Goal: Task Accomplishment & Management: Manage account settings

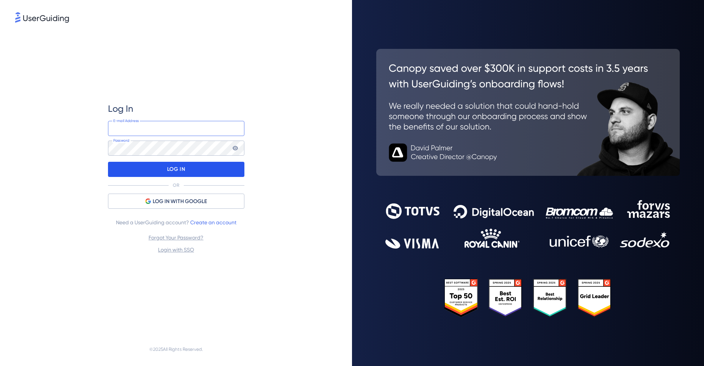
type input "[EMAIL_ADDRESS][DOMAIN_NAME]"
click at [189, 167] on div "LOG IN" at bounding box center [176, 169] width 136 height 15
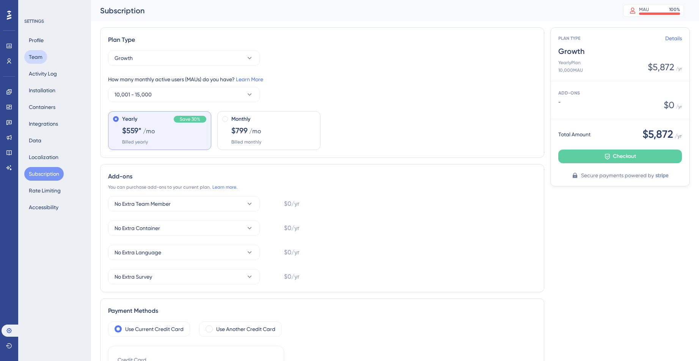
click at [42, 50] on button "Team" at bounding box center [35, 57] width 23 height 14
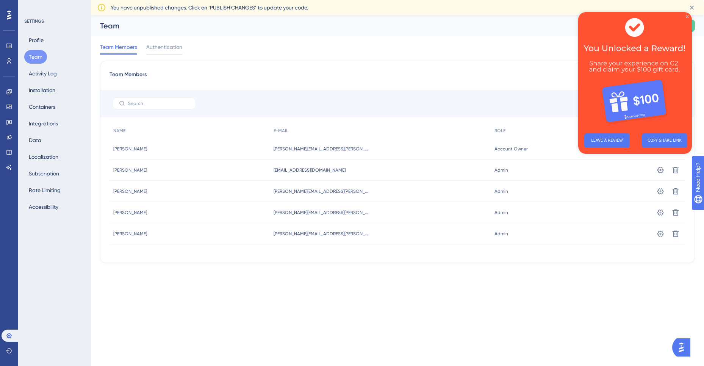
click at [688, 17] on icon "Close Preview" at bounding box center [687, 16] width 3 height 3
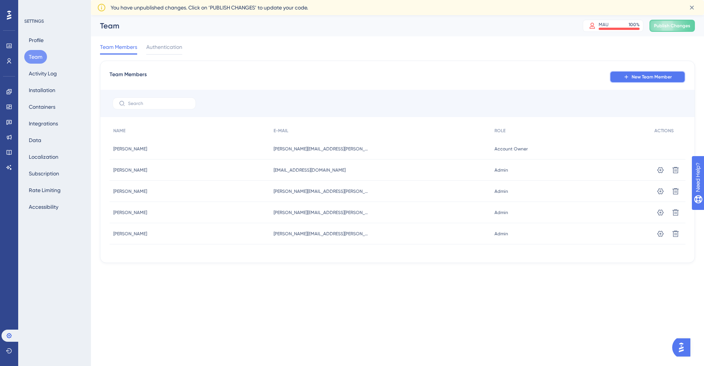
click at [644, 77] on span "New Team Member" at bounding box center [652, 77] width 40 height 6
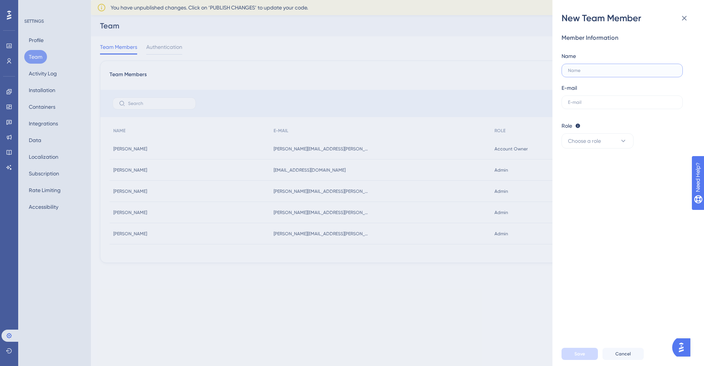
click at [595, 69] on input "text" at bounding box center [622, 70] width 108 height 5
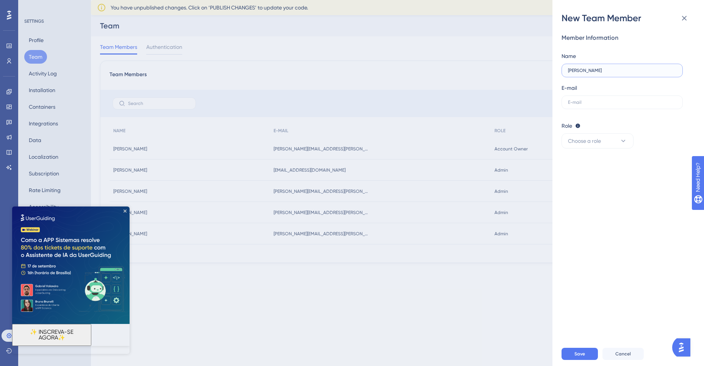
type input "[PERSON_NAME]"
type input "[EMAIL_ADDRESS][PERSON_NAME][DOMAIN_NAME]"
click at [597, 146] on button "Choose a role" at bounding box center [598, 140] width 72 height 15
click at [603, 179] on div "Publisher Publisher" at bounding box center [598, 179] width 50 height 15
click at [573, 350] on button "Save" at bounding box center [580, 354] width 36 height 12
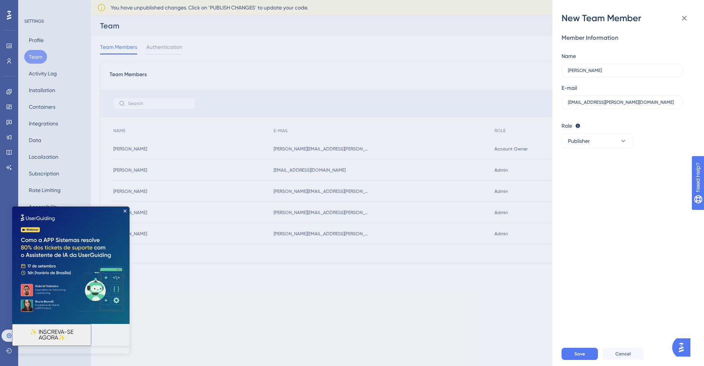
click at [124, 209] on img at bounding box center [71, 266] width 118 height 118
click at [582, 355] on span "Save" at bounding box center [580, 354] width 11 height 6
drag, startPoint x: 138, startPoint y: 14, endPoint x: 210, endPoint y: 14, distance: 71.7
click at [210, 14] on div "Email: This email is already registered." at bounding box center [171, 13] width 109 height 9
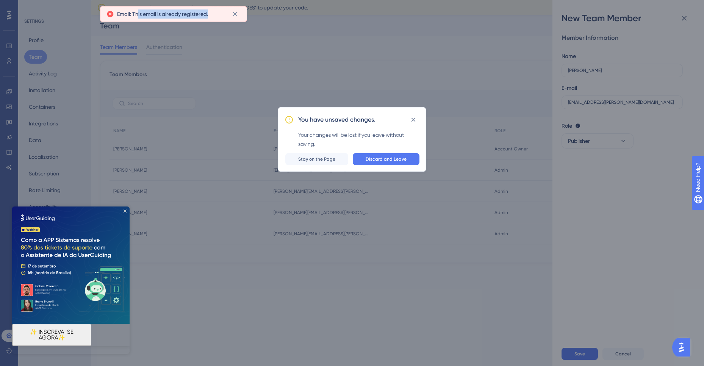
click at [193, 14] on span "Email: This email is already registered." at bounding box center [162, 13] width 91 height 9
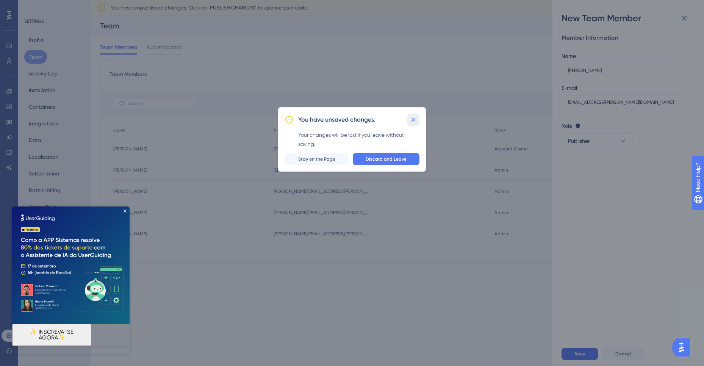
click at [416, 118] on icon at bounding box center [414, 120] width 8 height 8
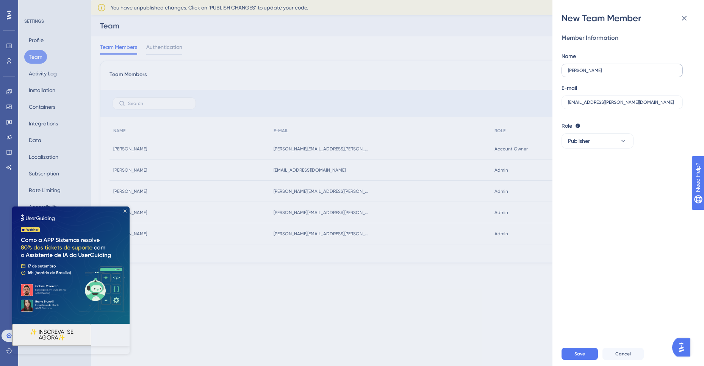
click at [621, 67] on label "[PERSON_NAME]" at bounding box center [622, 71] width 121 height 14
click at [621, 68] on input "[PERSON_NAME]" at bounding box center [622, 70] width 108 height 5
click at [598, 104] on input "[EMAIL_ADDRESS][PERSON_NAME][DOMAIN_NAME]" at bounding box center [622, 102] width 108 height 5
click at [610, 104] on input "[EMAIL_ADDRESS][PERSON_NAME][DOMAIN_NAME]" at bounding box center [622, 102] width 108 height 5
click at [122, 212] on img at bounding box center [71, 266] width 118 height 118
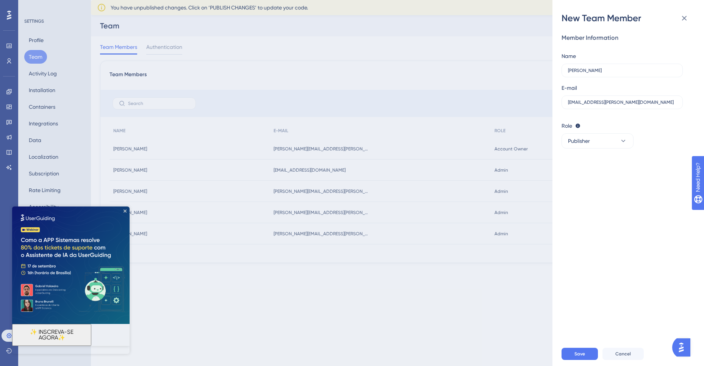
click at [124, 213] on img at bounding box center [71, 266] width 118 height 118
click at [125, 212] on icon "Close Preview" at bounding box center [125, 211] width 3 height 3
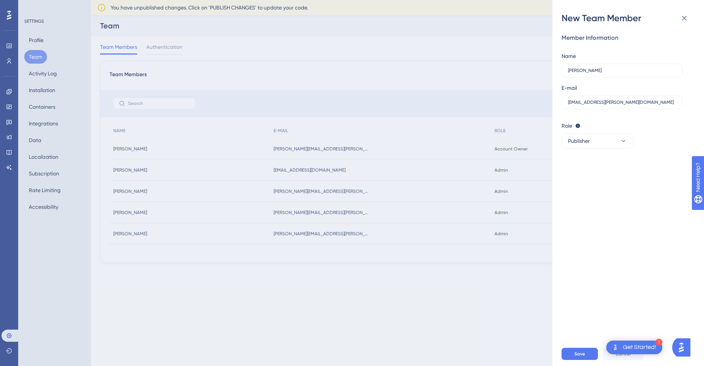
click at [8, 334] on div "New Team Member Member Information Name [PERSON_NAME] E-mail [EMAIL_ADDRESS][PE…" at bounding box center [352, 183] width 704 height 366
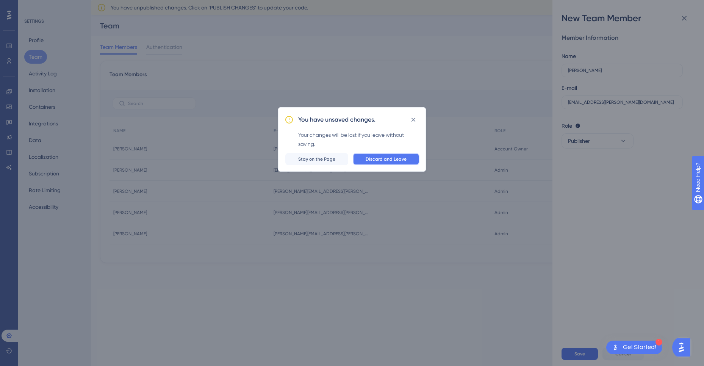
click at [382, 160] on span "Discard and Leave" at bounding box center [386, 159] width 41 height 6
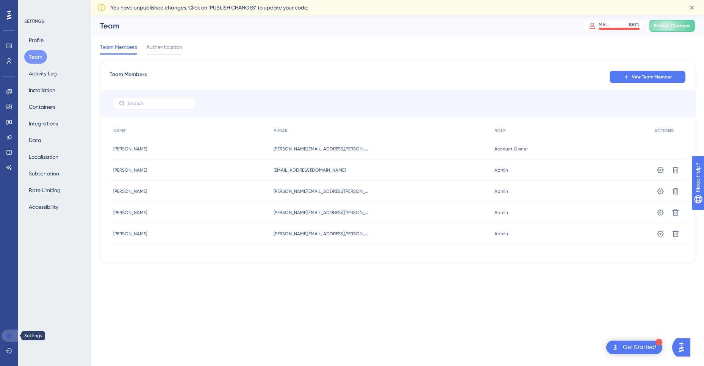
click at [10, 336] on icon at bounding box center [9, 336] width 6 height 6
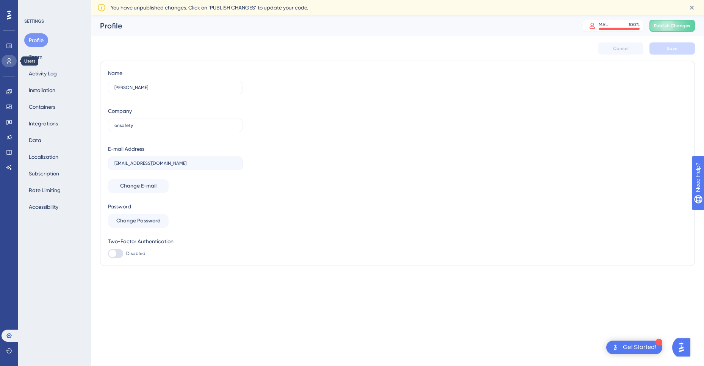
click at [11, 58] on link at bounding box center [9, 61] width 15 height 12
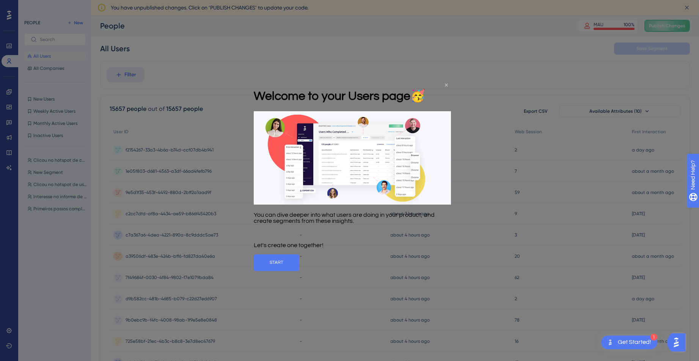
click at [446, 84] on icon "Close Preview" at bounding box center [446, 84] width 3 height 3
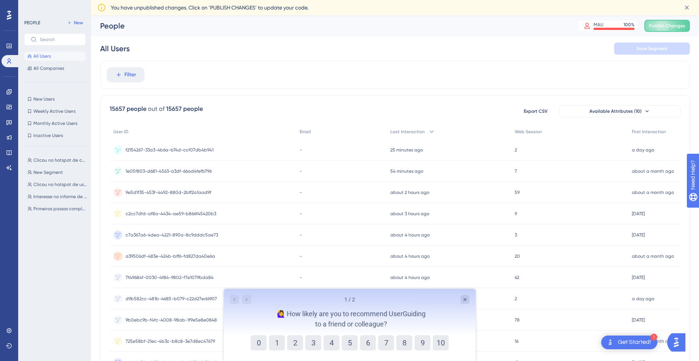
scroll to position [91, 0]
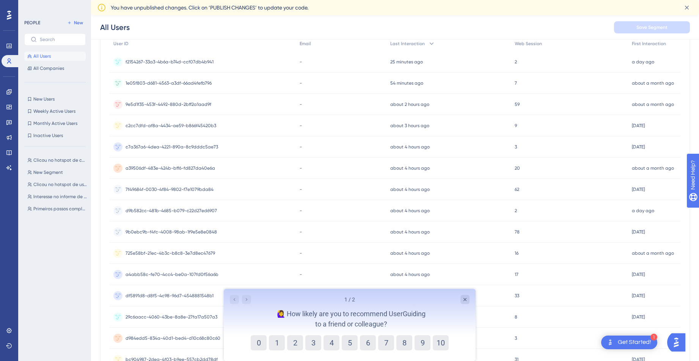
click at [466, 294] on div "1 / 2 🙋‍♀️ How likely are you to recommend UserGuiding to a friend or colleague?" at bounding box center [349, 312] width 252 height 46
click at [469, 301] on div "Close survey" at bounding box center [464, 299] width 9 height 9
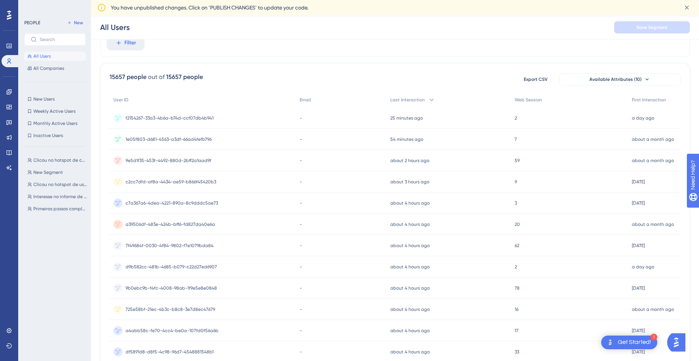
scroll to position [0, 0]
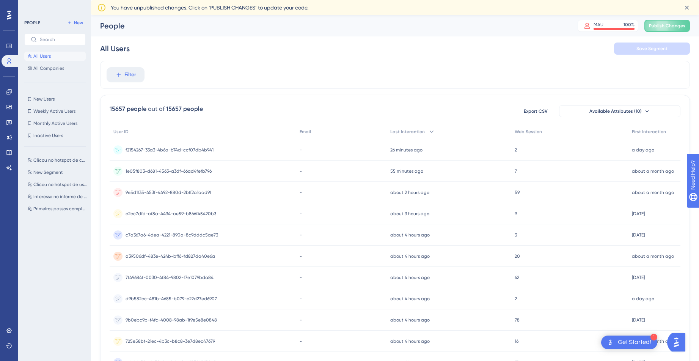
click at [191, 152] on span "f2154267-33a3-4b6a-b74d-ccf07db4b941" at bounding box center [169, 150] width 88 height 6
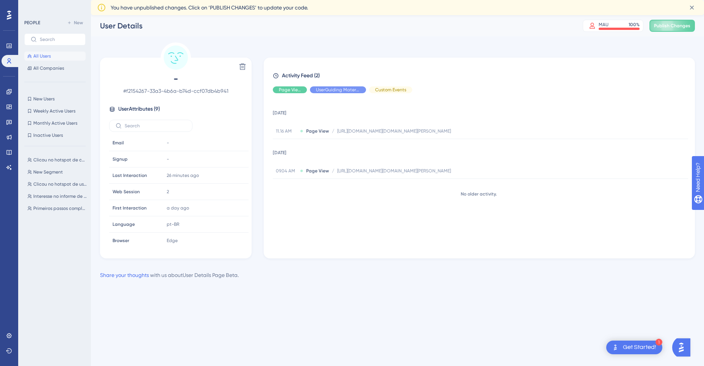
click at [61, 56] on button "All Users" at bounding box center [54, 56] width 61 height 9
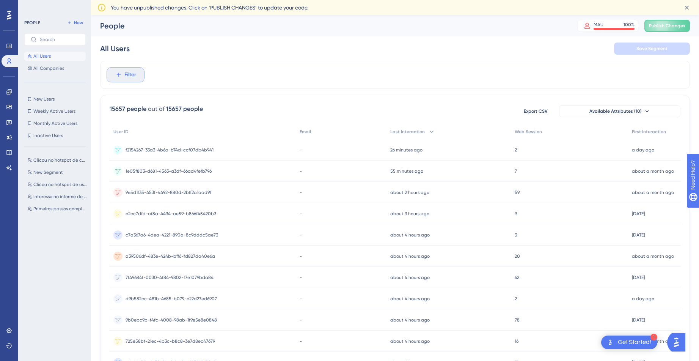
click at [143, 77] on button "Filter" at bounding box center [126, 74] width 38 height 15
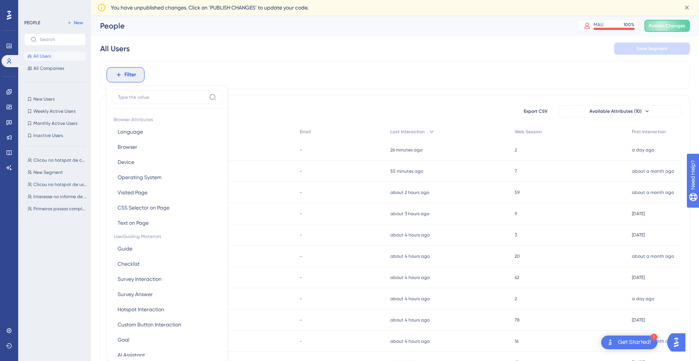
scroll to position [43, 0]
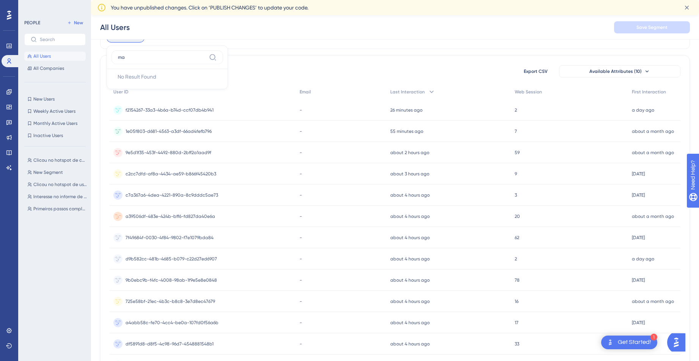
type input "m"
type input "e"
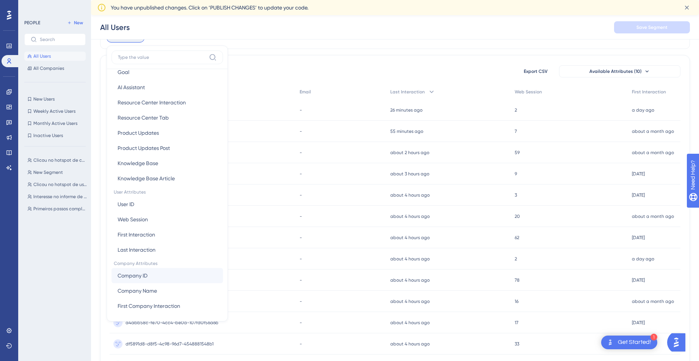
scroll to position [244, 0]
click at [159, 277] on button "Company Name Company Name" at bounding box center [166, 273] width 111 height 15
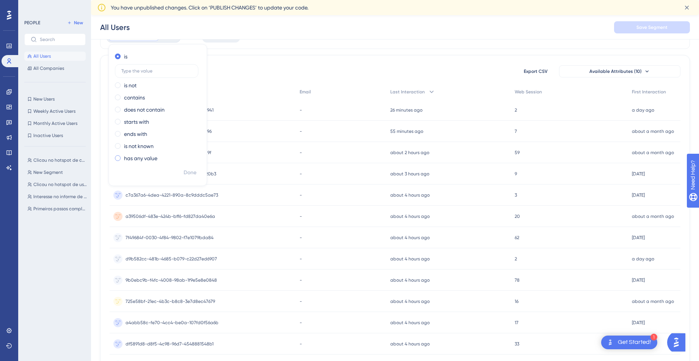
click at [140, 160] on label "has any value" at bounding box center [140, 158] width 33 height 9
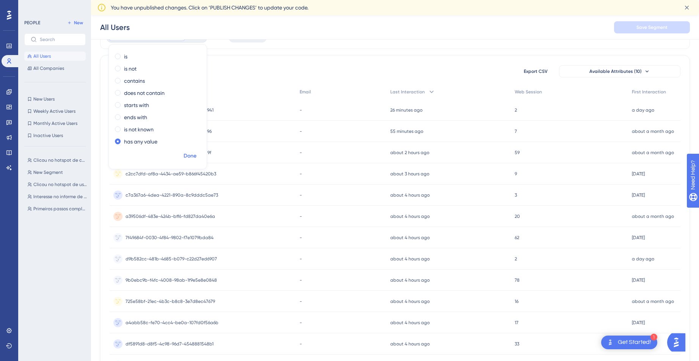
click at [191, 157] on span "Done" at bounding box center [189, 155] width 13 height 9
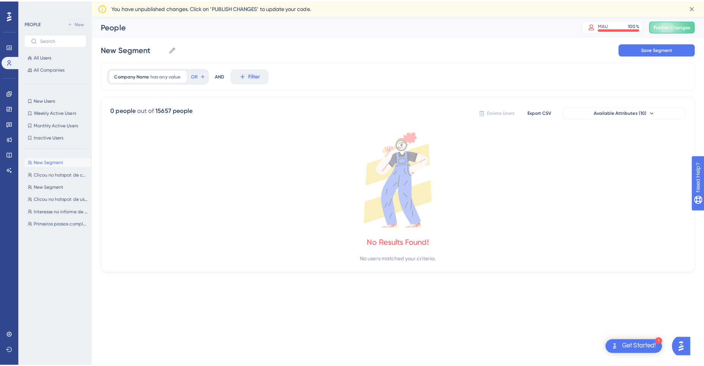
scroll to position [0, 0]
